Goal: Information Seeking & Learning: Learn about a topic

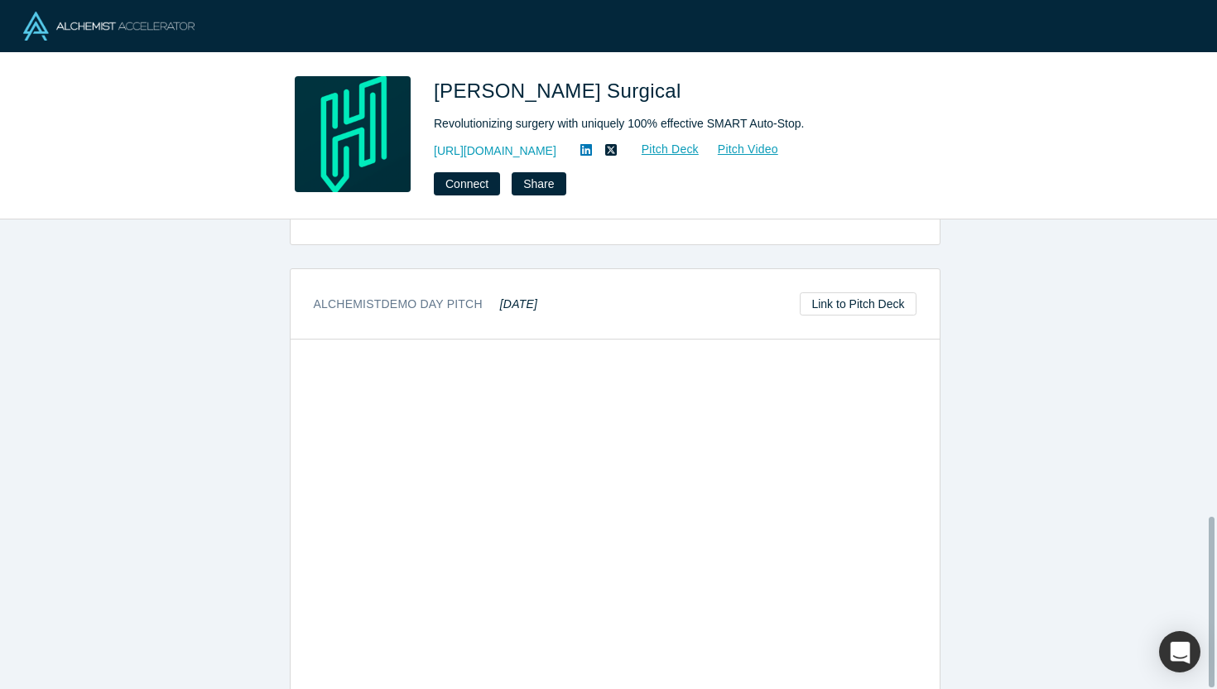
scroll to position [815, 0]
click at [884, 287] on link "Link to Pitch Deck" at bounding box center [858, 298] width 116 height 23
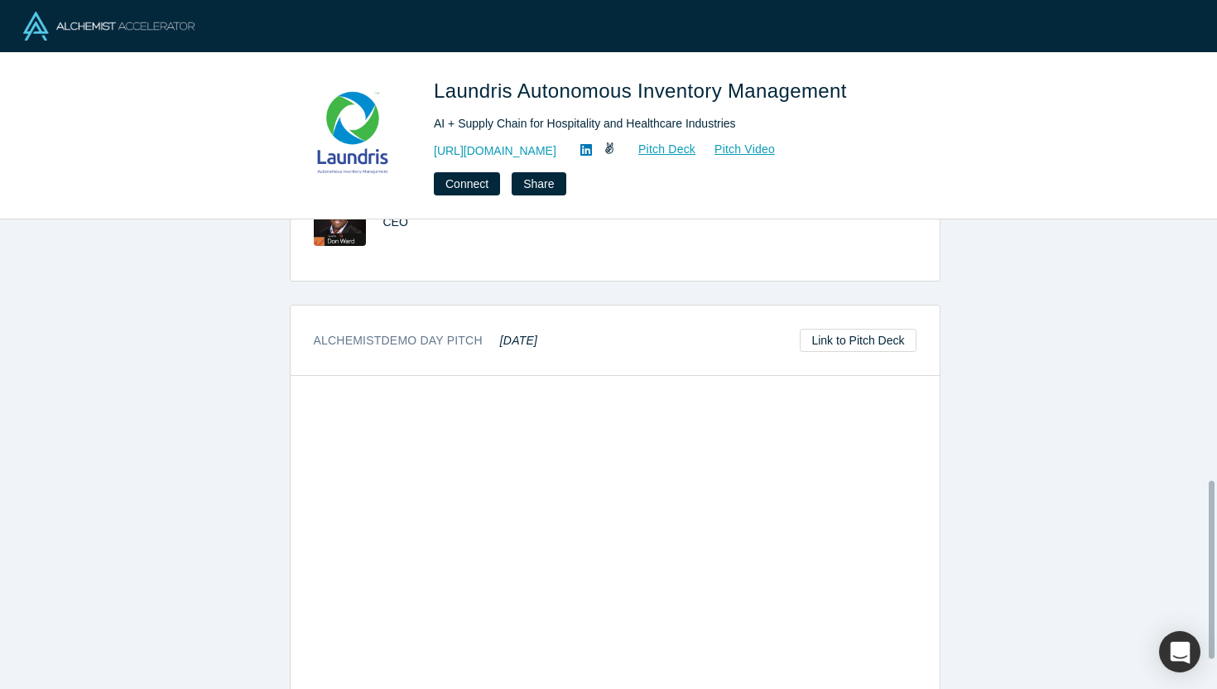
scroll to position [762, 0]
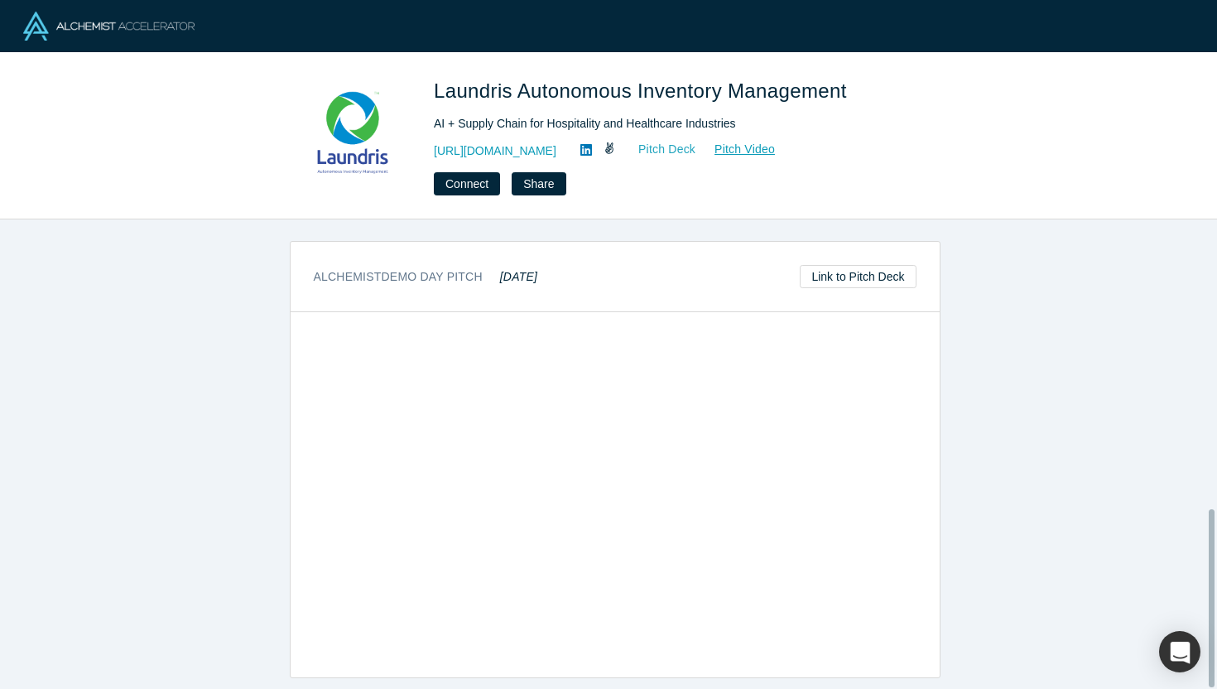
click at [664, 147] on link "Pitch Deck" at bounding box center [658, 149] width 76 height 19
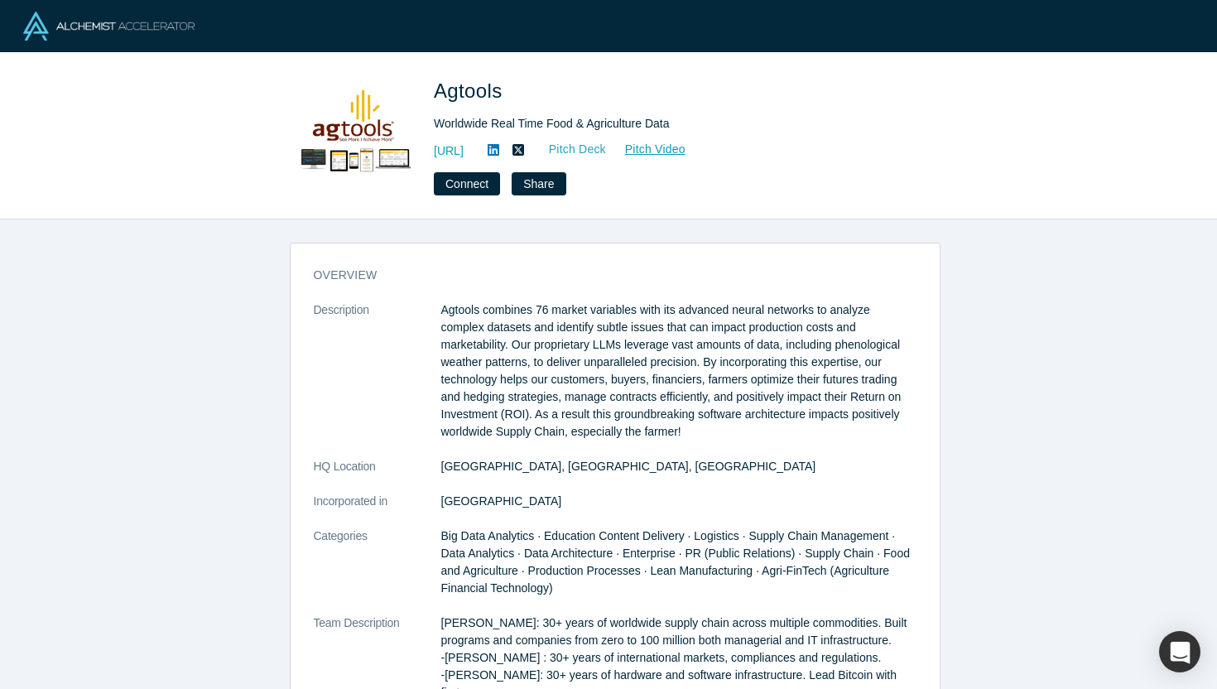
click at [607, 154] on link "Pitch Deck" at bounding box center [569, 149] width 76 height 19
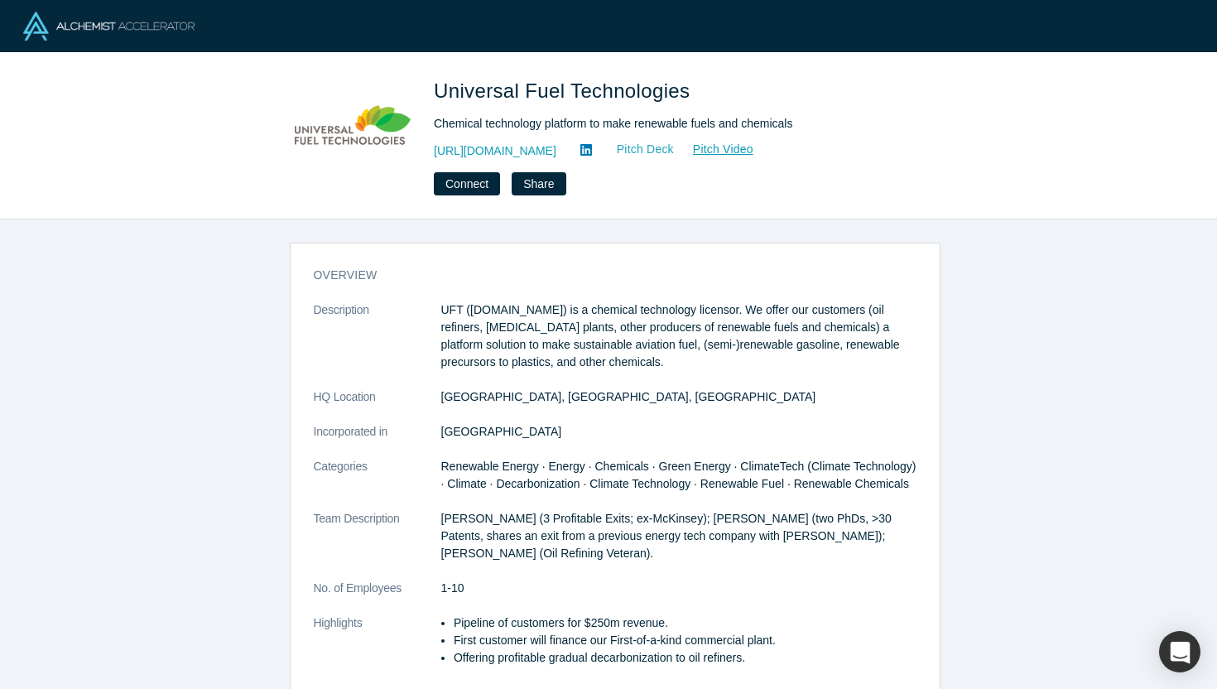
click at [631, 151] on link "Pitch Deck" at bounding box center [636, 149] width 76 height 19
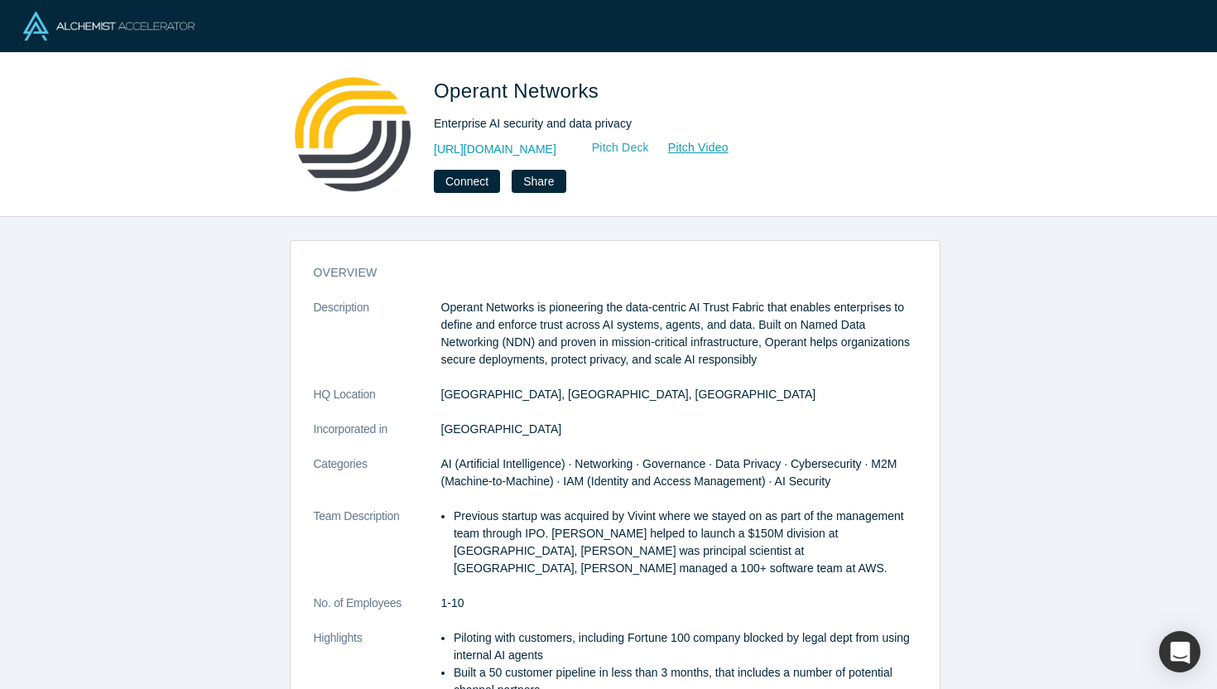
click at [650, 148] on link "Pitch Deck" at bounding box center [612, 147] width 76 height 19
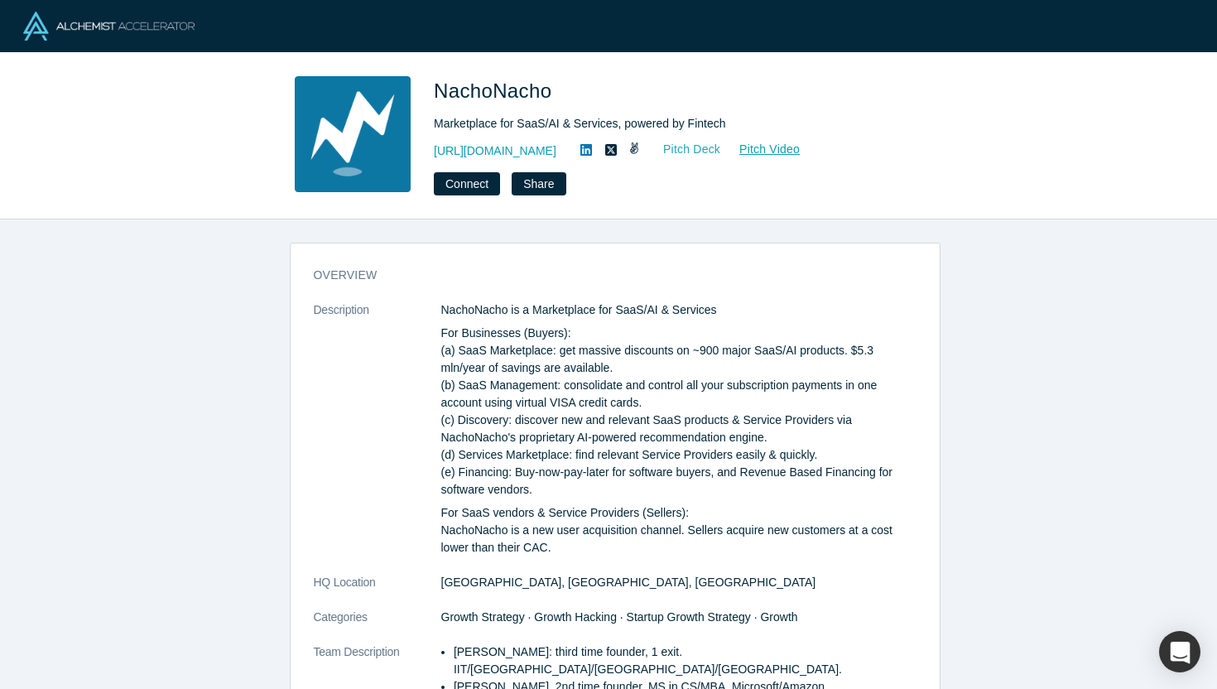
click at [719, 145] on link "Pitch Deck" at bounding box center [683, 149] width 76 height 19
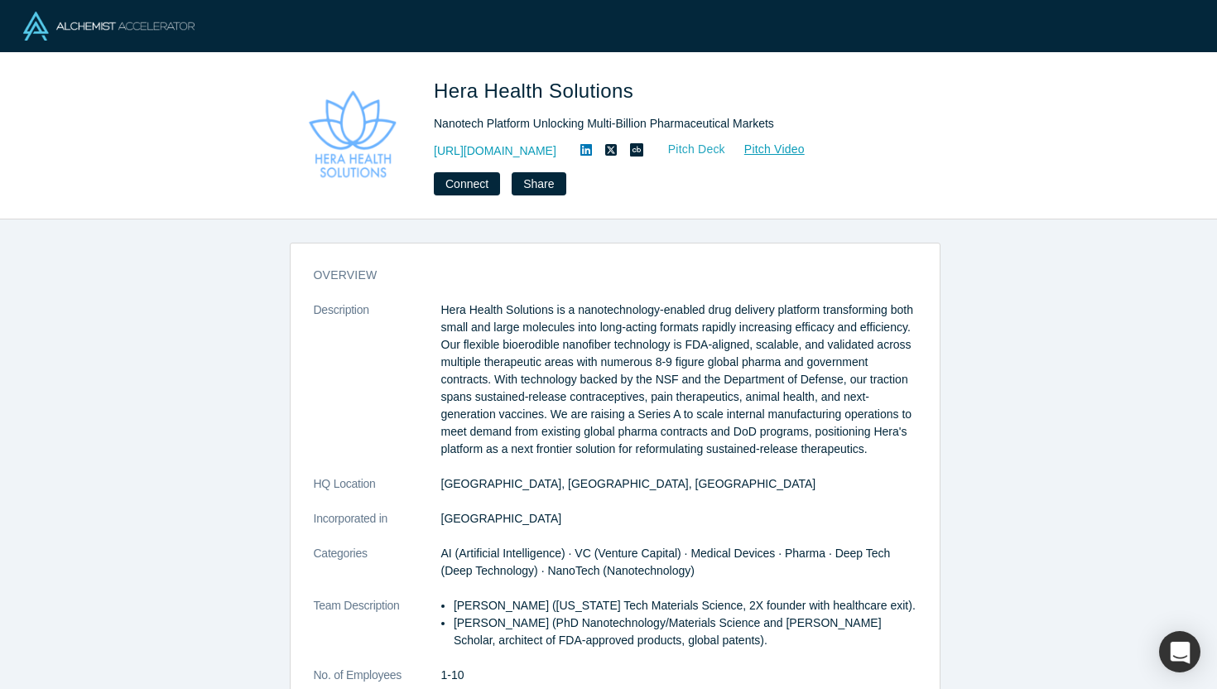
click at [726, 150] on link "Pitch Deck" at bounding box center [688, 149] width 76 height 19
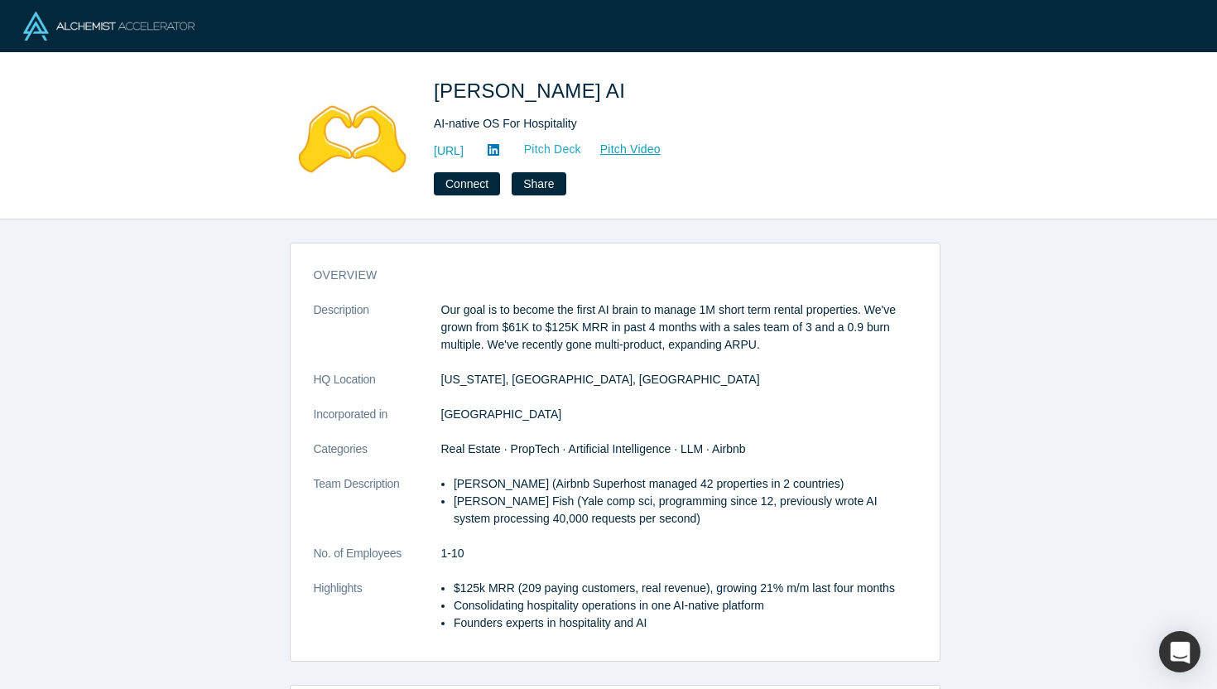
click at [582, 151] on link "Pitch Deck" at bounding box center [544, 149] width 76 height 19
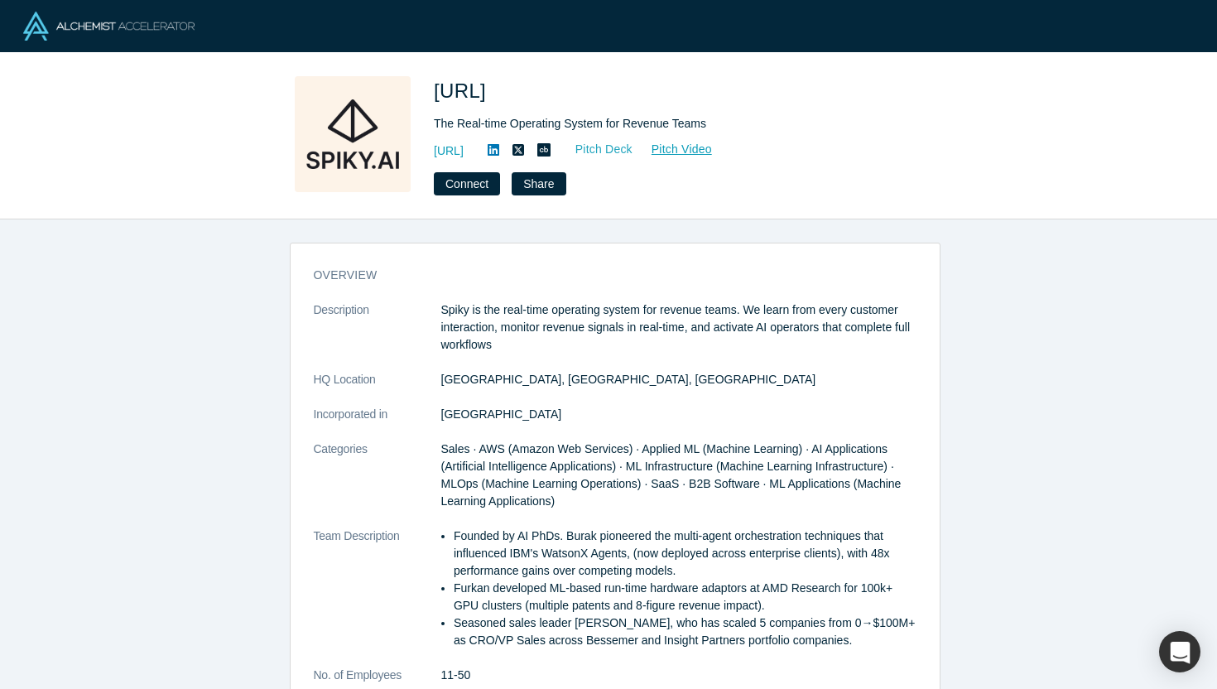
click at [633, 149] on link "Pitch Deck" at bounding box center [595, 149] width 76 height 19
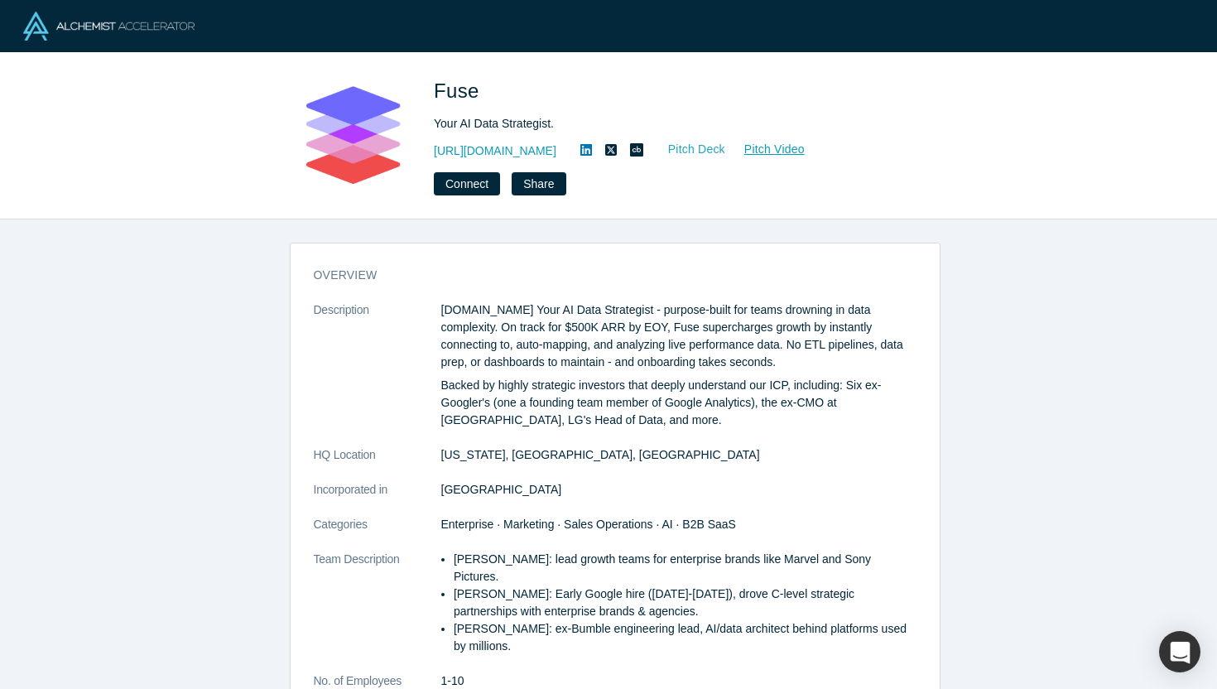
click at [650, 148] on link "Pitch Deck" at bounding box center [688, 149] width 76 height 19
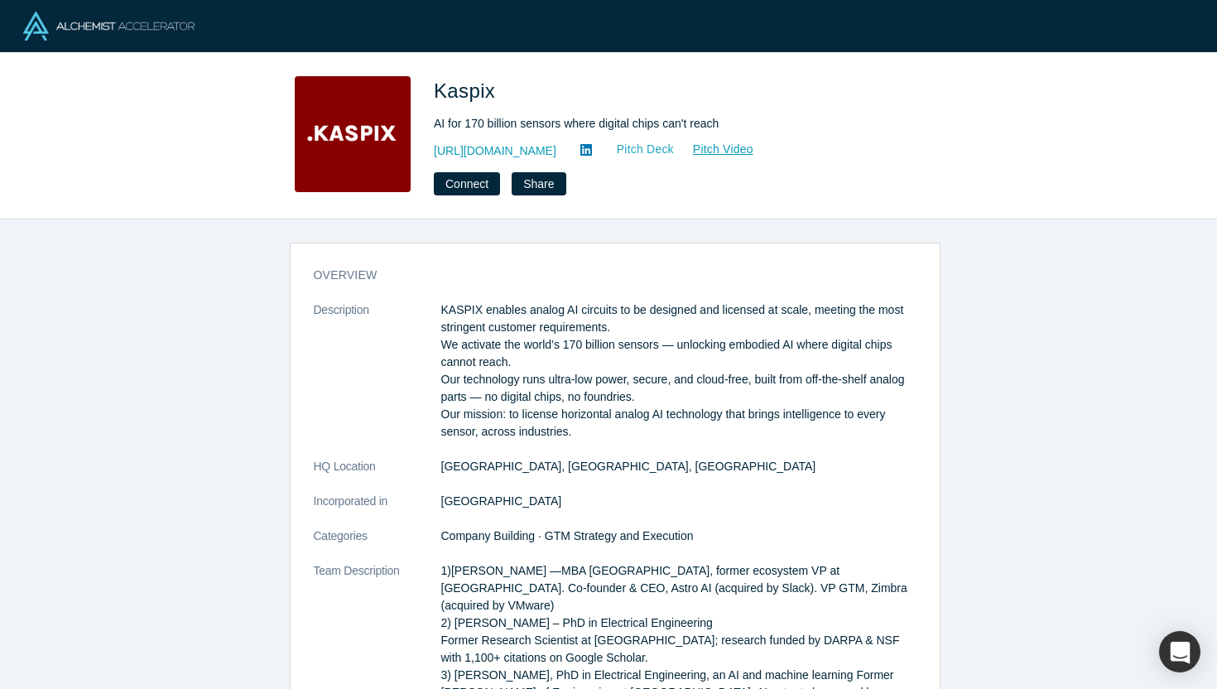
click at [616, 150] on link "Pitch Deck" at bounding box center [636, 149] width 76 height 19
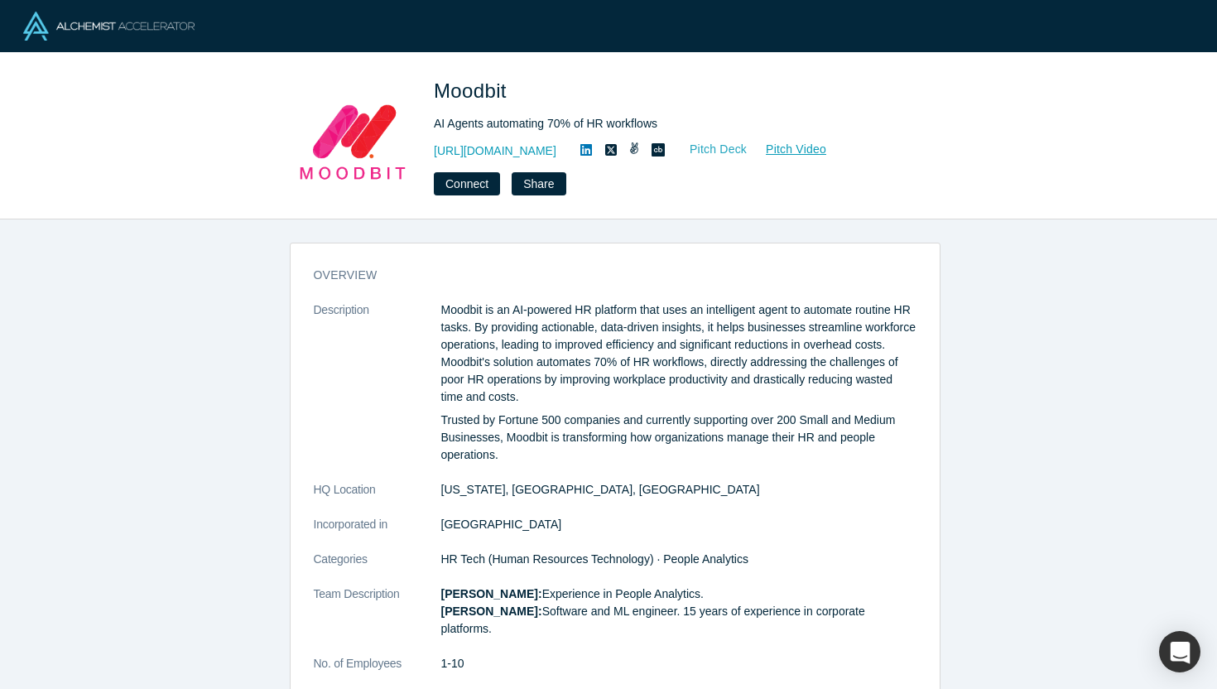
click at [699, 145] on link "Pitch Deck" at bounding box center [709, 149] width 76 height 19
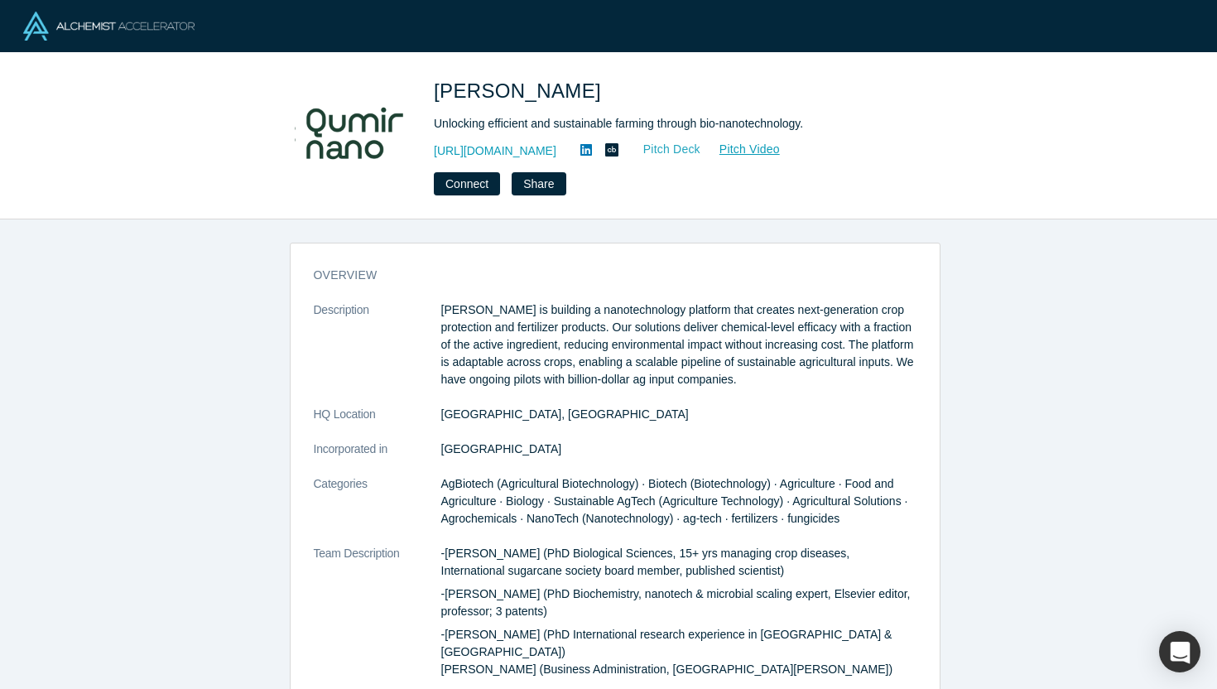
click at [686, 154] on link "Pitch Deck" at bounding box center [663, 149] width 76 height 19
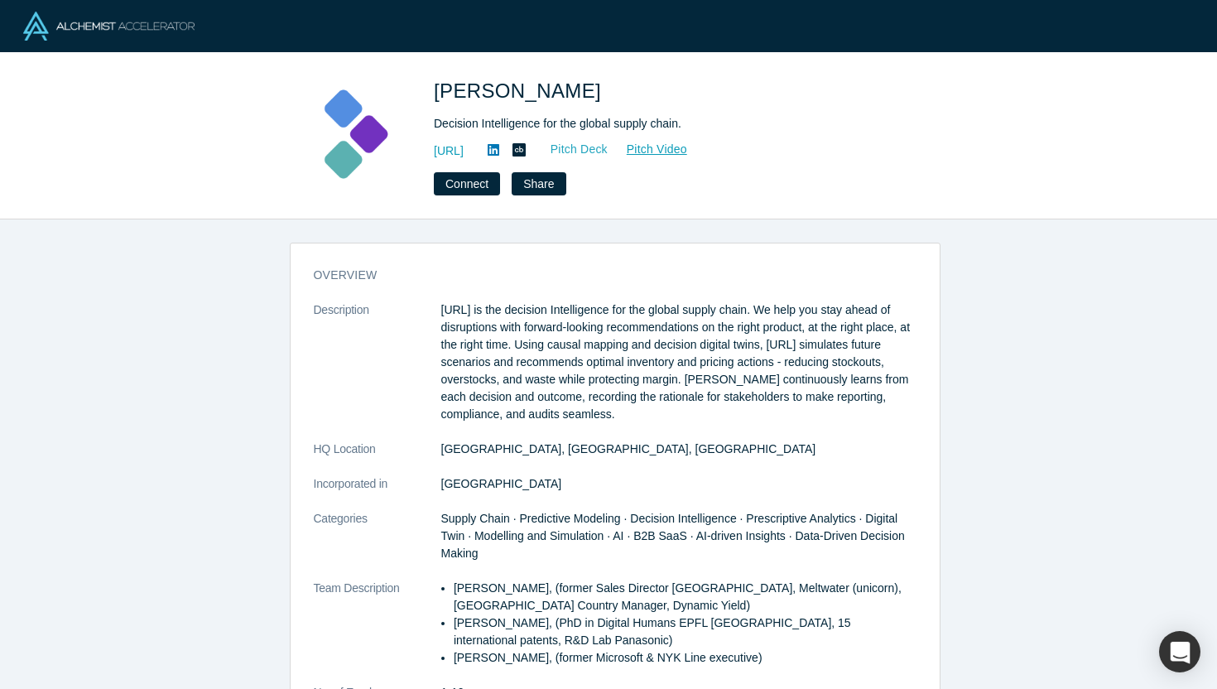
click at [608, 147] on link "Pitch Deck" at bounding box center [570, 149] width 76 height 19
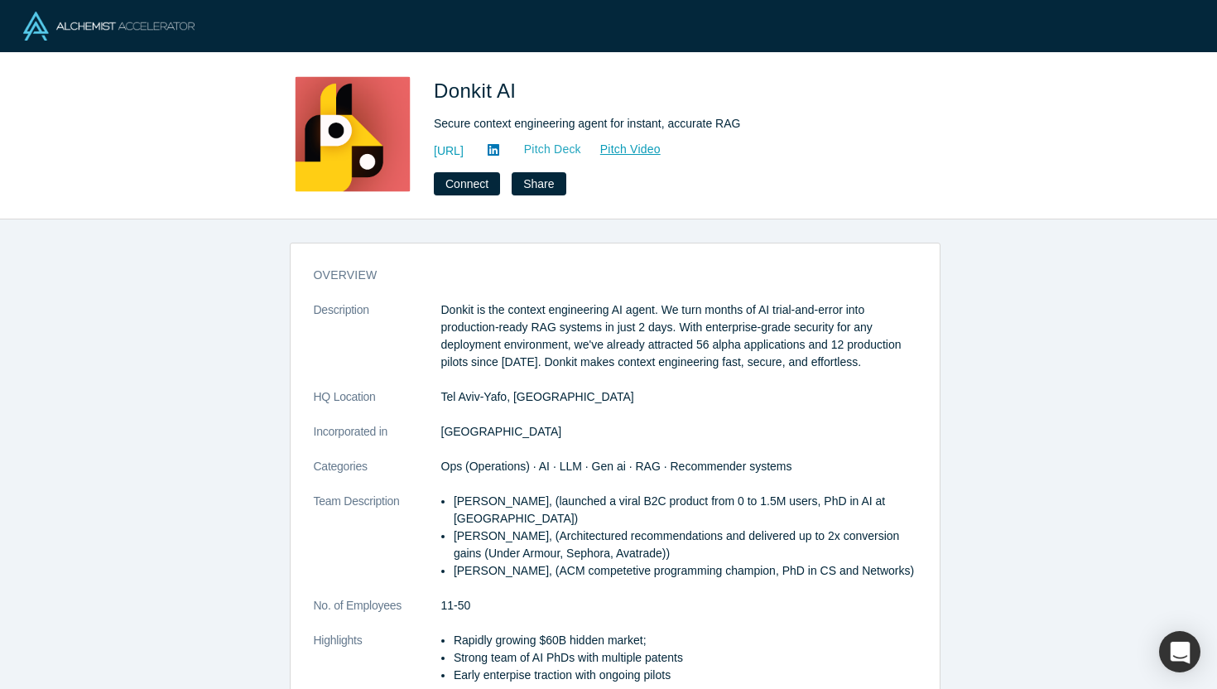
click at [582, 153] on link "Pitch Deck" at bounding box center [544, 149] width 76 height 19
